Goal: Task Accomplishment & Management: Manage account settings

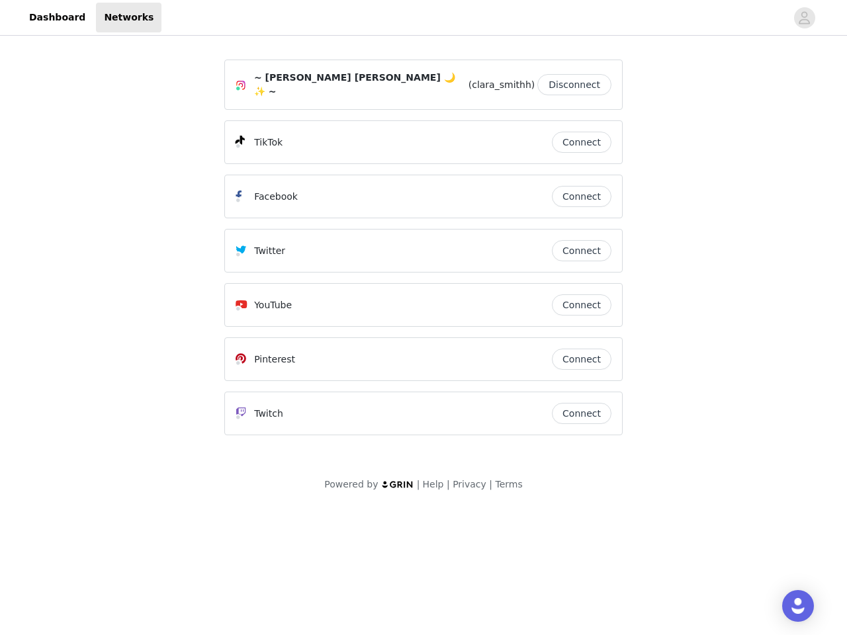
click at [423, 250] on div "Twitter" at bounding box center [394, 251] width 316 height 16
click at [423, 18] on div at bounding box center [473, 18] width 625 height 30
click at [805, 18] on icon "avatar" at bounding box center [804, 17] width 13 height 21
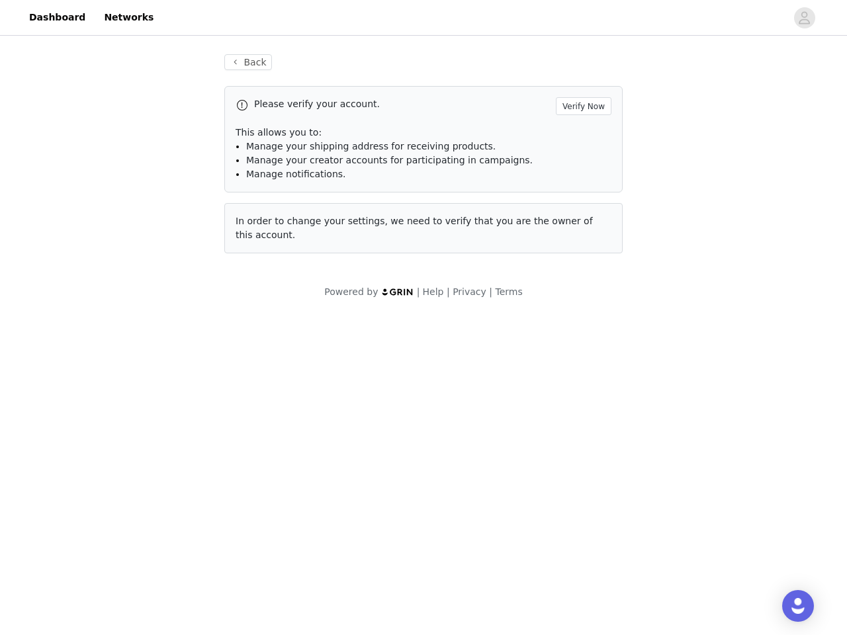
click at [578, 81] on div "Back Please verify your account. Verify Now This allows you to: Manage your shi…" at bounding box center [423, 153] width 430 height 231
click at [582, 136] on p "This allows you to:" at bounding box center [424, 133] width 376 height 14
click at [582, 190] on div "Please verify your account. Verify Now This allows you to: Manage your shipping…" at bounding box center [423, 139] width 398 height 107
click at [582, 244] on div "Back Please verify your account. Verify Now This allows you to: Manage your shi…" at bounding box center [423, 153] width 430 height 231
click at [582, 298] on div "Powered by | Help | Privacy | Terms" at bounding box center [423, 300] width 847 height 30
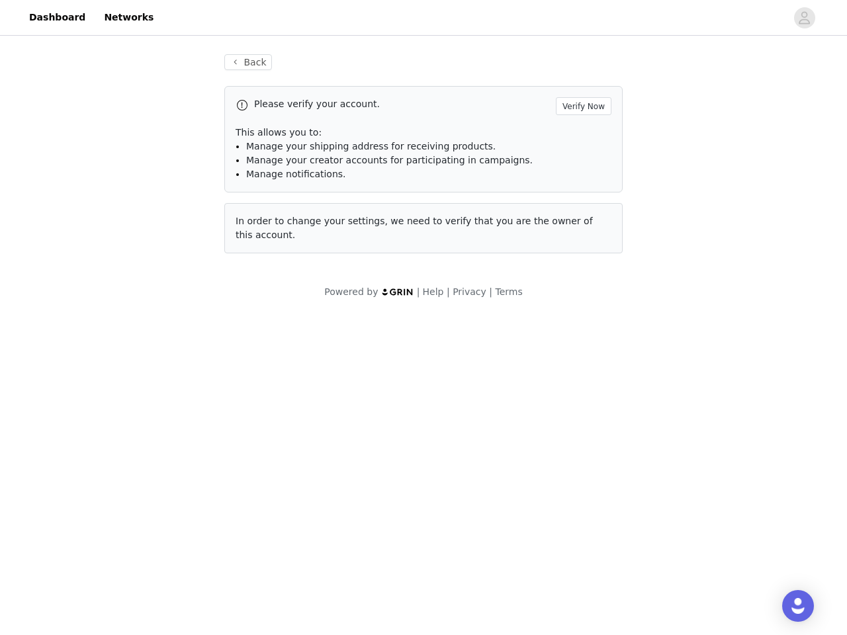
click at [582, 353] on body "Dashboard Networks Back Please verify your account. Verify Now This allows you …" at bounding box center [423, 317] width 847 height 635
